Goal: Task Accomplishment & Management: Manage account settings

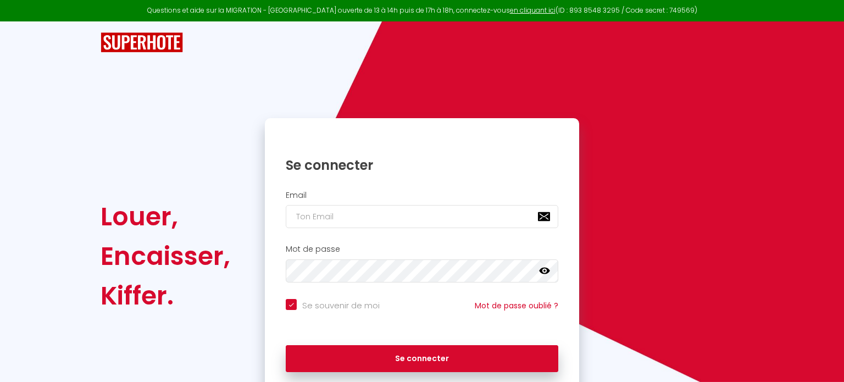
checkbox input "true"
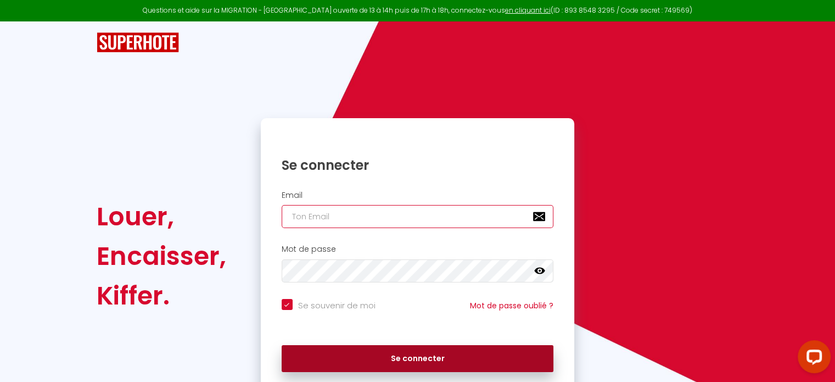
type input "[EMAIL_ADDRESS][DOMAIN_NAME]"
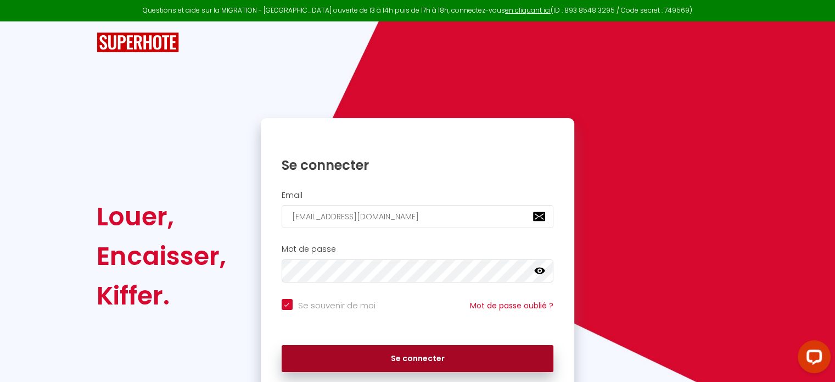
click at [431, 372] on button "Se connecter" at bounding box center [418, 358] width 272 height 27
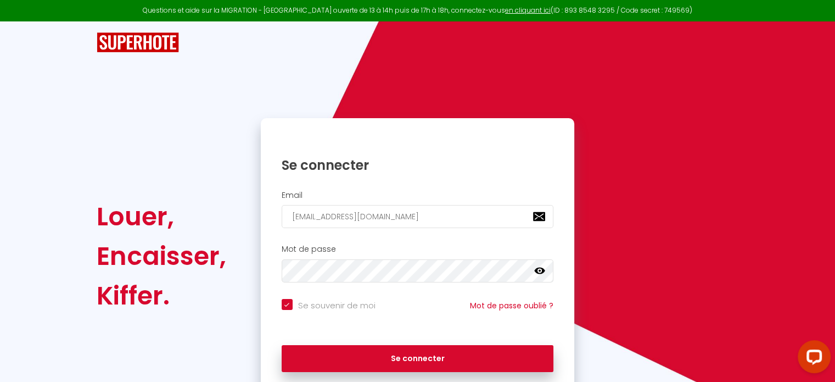
checkbox input "true"
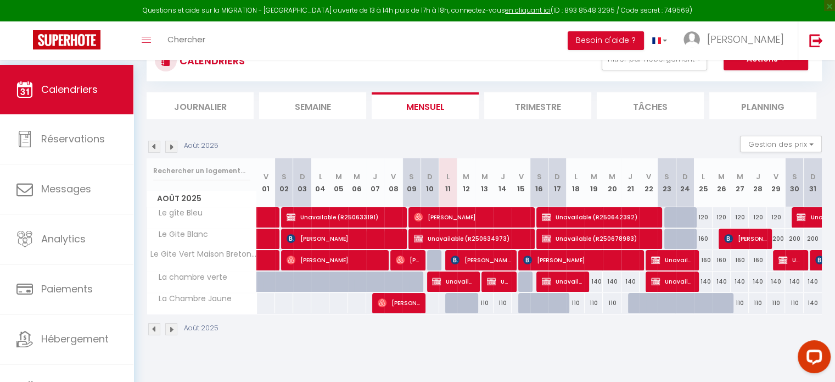
scroll to position [65, 0]
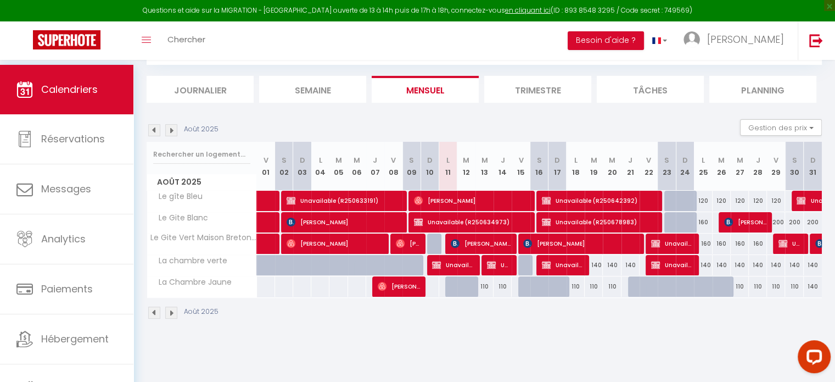
click at [174, 133] on img at bounding box center [171, 130] width 12 height 12
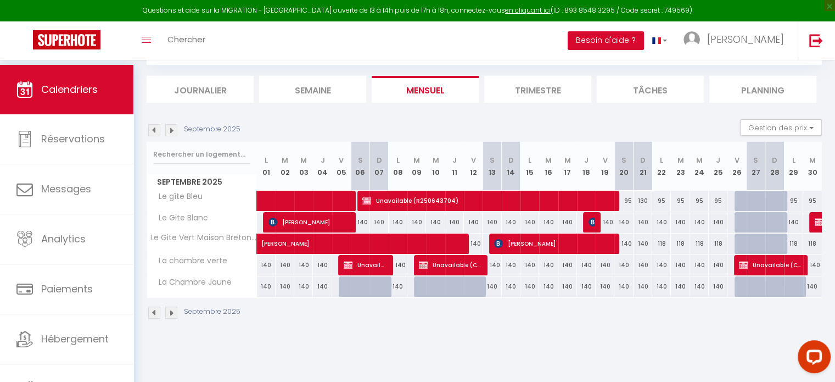
click at [174, 133] on img at bounding box center [171, 130] width 12 height 12
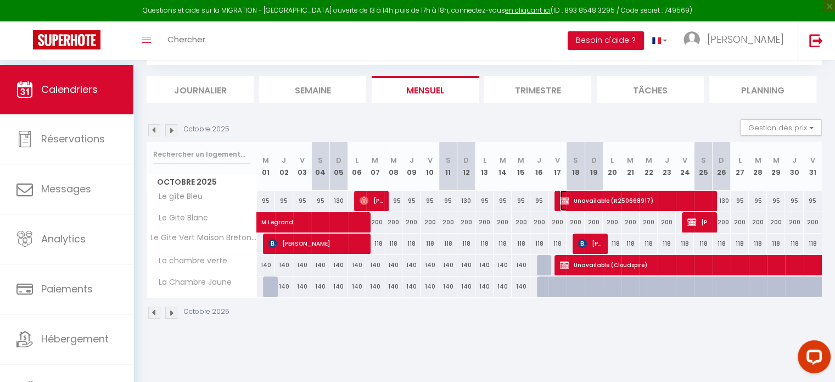
click at [589, 211] on span "Unavailable (R250668917)" at bounding box center [635, 200] width 151 height 21
select select "OK"
select select "KO"
select select "0"
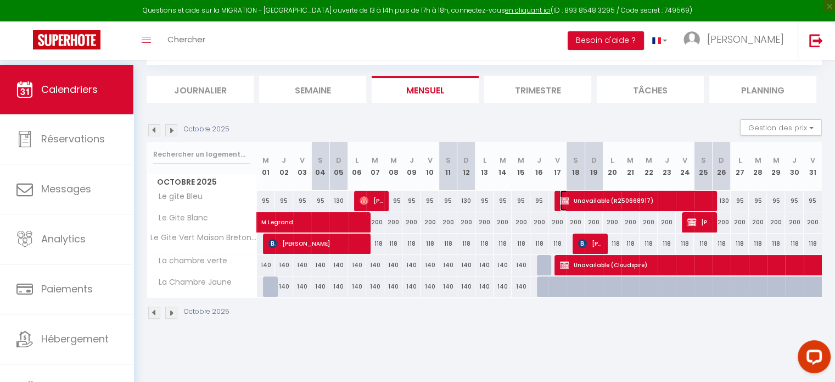
select select "1"
select select
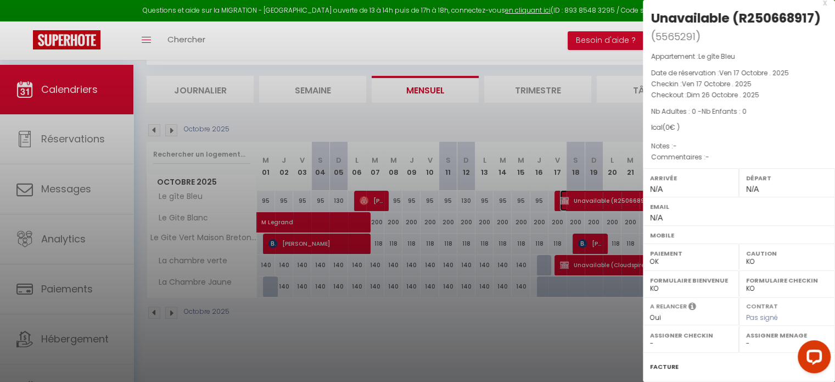
scroll to position [0, 0]
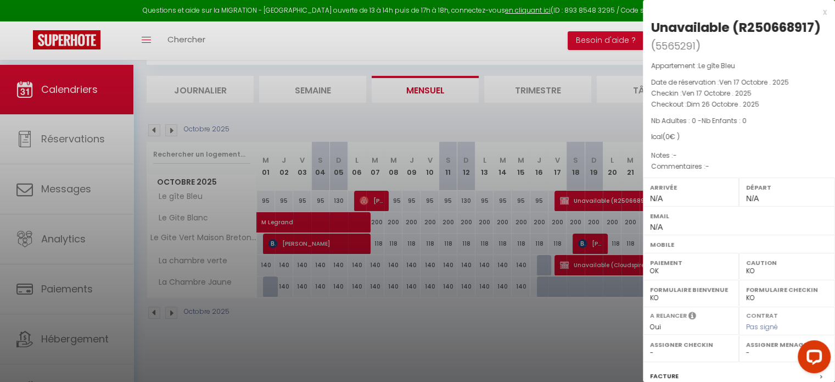
click at [577, 269] on div at bounding box center [417, 191] width 835 height 382
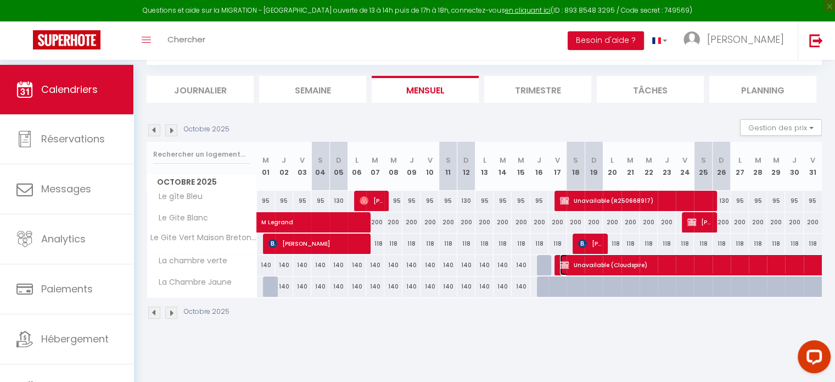
click at [577, 269] on span "Unavailable (Cloudspire)" at bounding box center [774, 264] width 429 height 21
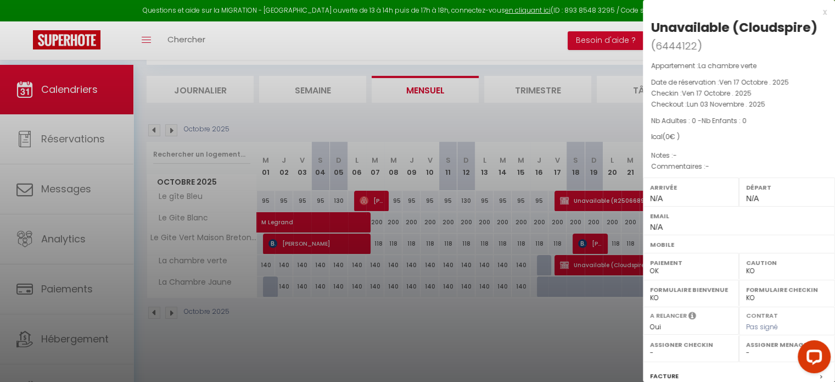
click at [154, 137] on div at bounding box center [417, 191] width 835 height 382
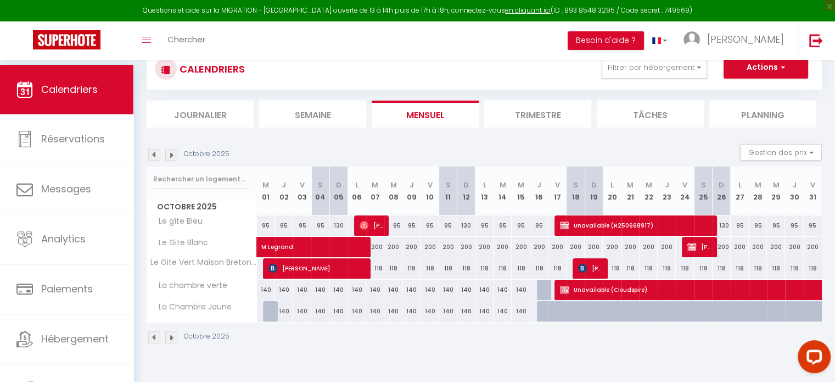
scroll to position [65, 0]
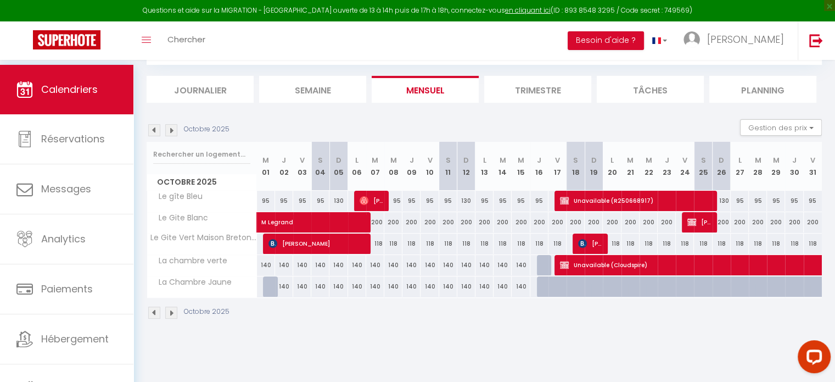
click at [305, 100] on li "Semaine" at bounding box center [312, 89] width 107 height 27
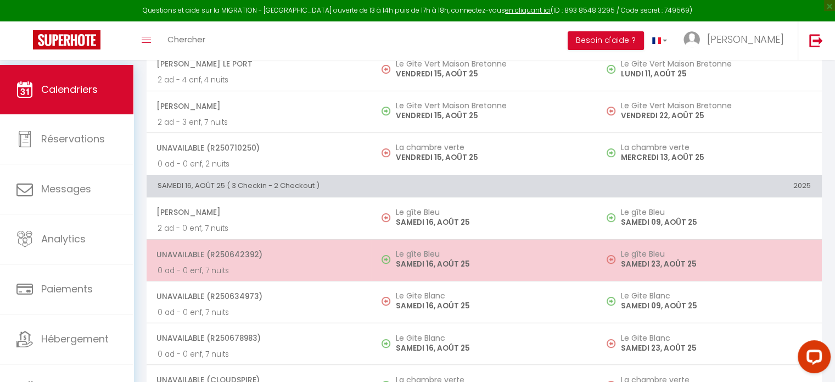
scroll to position [318, 0]
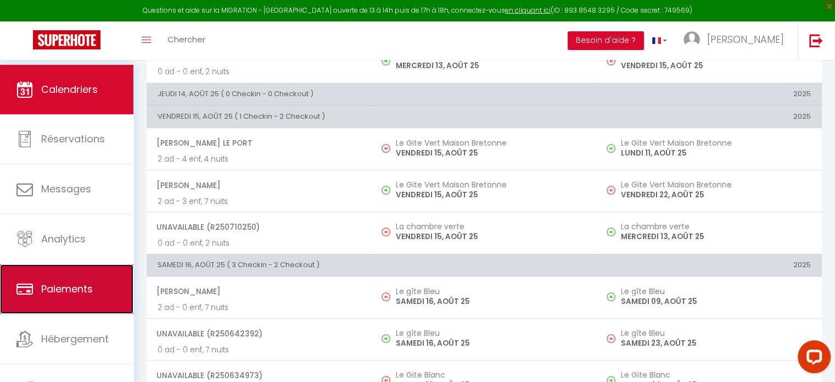
click at [87, 299] on link "Paiements" at bounding box center [66, 288] width 133 height 49
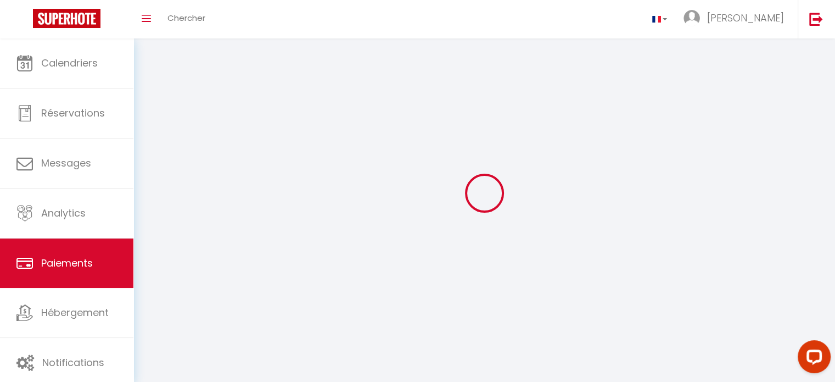
select select "2"
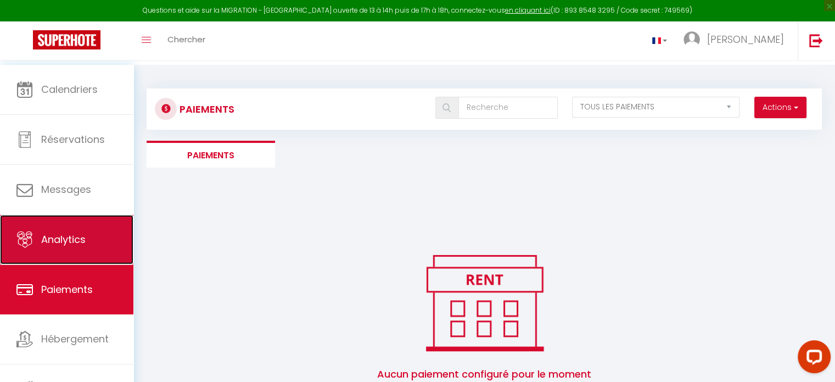
click at [88, 254] on link "Analytics" at bounding box center [66, 239] width 133 height 49
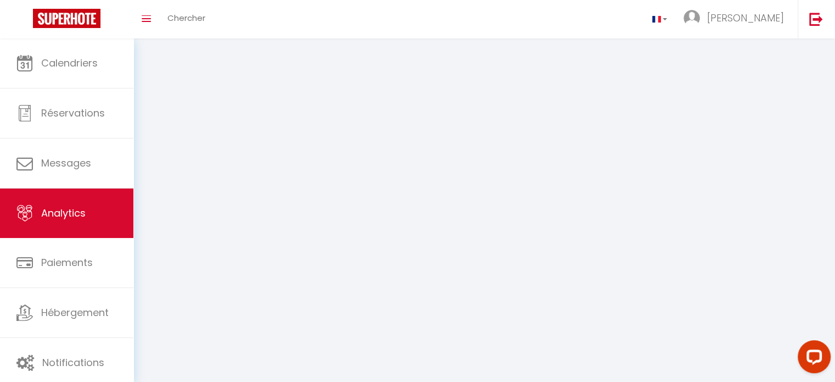
select select "2025"
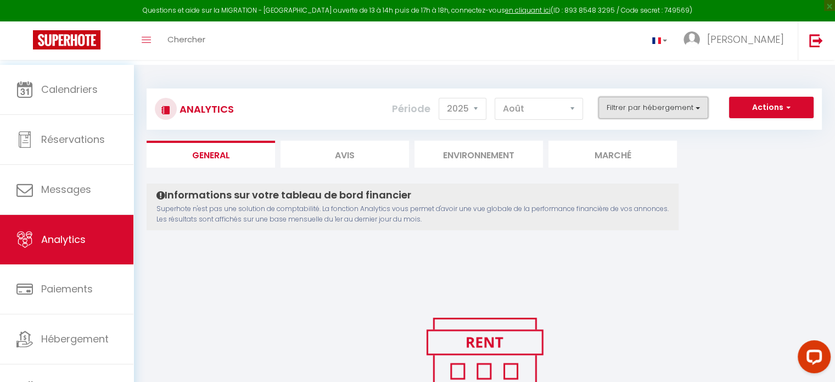
click at [694, 117] on button "Filtrer par hébergement" at bounding box center [654, 108] width 110 height 22
click at [289, 331] on div "Informations sur votre tableau de bord financier Superhote n'est pas une soluti…" at bounding box center [484, 330] width 675 height 294
click at [533, 115] on select "[PERSON_NAME] Mars Avril Mai Juin Juillet Août Septembre Octobre Novembre Décem…" at bounding box center [539, 109] width 88 height 22
select select "5"
click at [495, 103] on select "[PERSON_NAME] Mars Avril Mai Juin Juillet Août Septembre Octobre Novembre Décem…" at bounding box center [539, 109] width 88 height 22
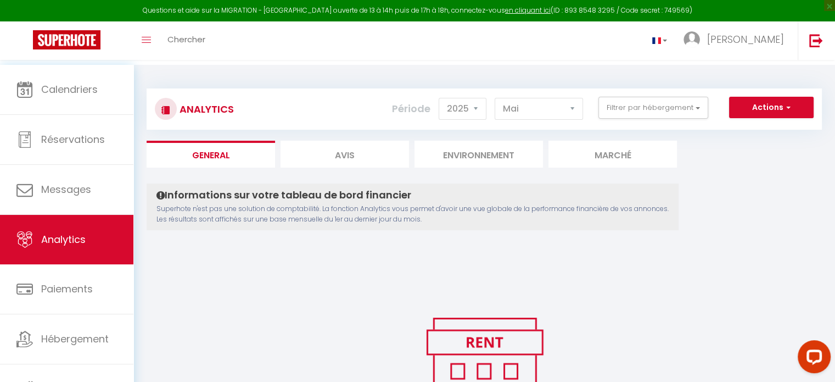
click at [488, 225] on p "Superhote n'est pas une solution de comptabilité. La fonction Analytics vous pe…" at bounding box center [413, 214] width 512 height 21
click at [504, 225] on p "Superhote n'est pas une solution de comptabilité. La fonction Analytics vous pe…" at bounding box center [413, 214] width 512 height 21
click at [510, 225] on p "Superhote n'est pas une solution de comptabilité. La fonction Analytics vous pe…" at bounding box center [413, 214] width 512 height 21
click at [487, 225] on p "Superhote n'est pas une solution de comptabilité. La fonction Analytics vous pe…" at bounding box center [413, 214] width 512 height 21
click at [450, 225] on p "Superhote n'est pas une solution de comptabilité. La fonction Analytics vous pe…" at bounding box center [413, 214] width 512 height 21
